Goal: Task Accomplishment & Management: Use online tool/utility

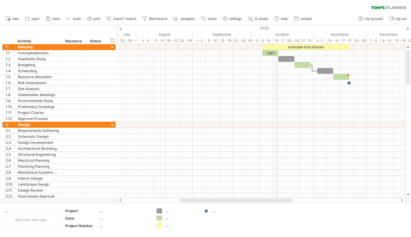
click at [278, 40] on div "13 - 17" at bounding box center [279, 41] width 13 height 6
click at [288, 39] on div "20 - 24" at bounding box center [292, 41] width 13 height 6
click at [286, 31] on div "October" at bounding box center [283, 34] width 62 height 6
click at [346, 34] on div "November" at bounding box center [340, 34] width 54 height 6
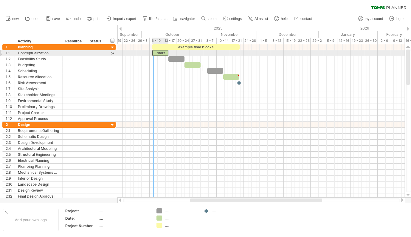
click at [154, 53] on div "start" at bounding box center [160, 53] width 16 height 6
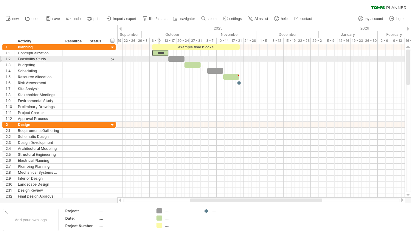
click at [159, 60] on div at bounding box center [261, 59] width 288 height 6
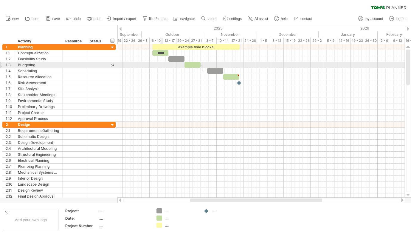
click at [163, 65] on div at bounding box center [261, 65] width 288 height 6
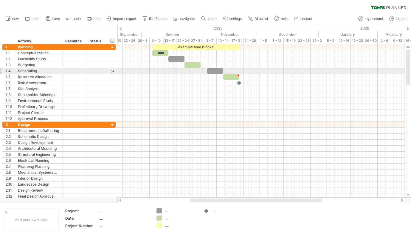
click at [165, 72] on div at bounding box center [261, 71] width 288 height 6
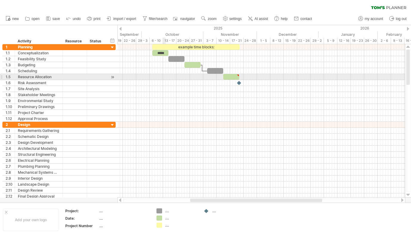
click at [165, 80] on div at bounding box center [261, 77] width 288 height 6
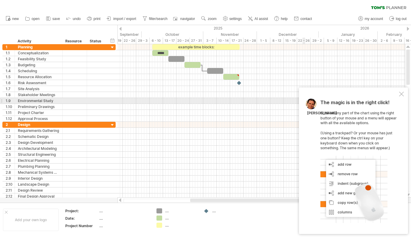
click at [401, 96] on div at bounding box center [401, 94] width 5 height 5
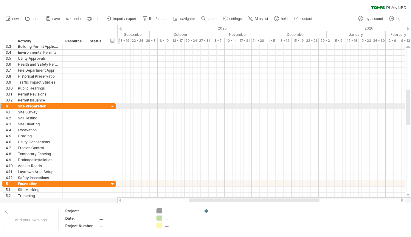
click at [112, 106] on div at bounding box center [113, 107] width 6 height 6
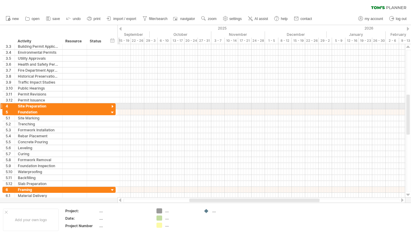
click at [112, 106] on div at bounding box center [113, 107] width 6 height 6
